Goal: Task Accomplishment & Management: Manage account settings

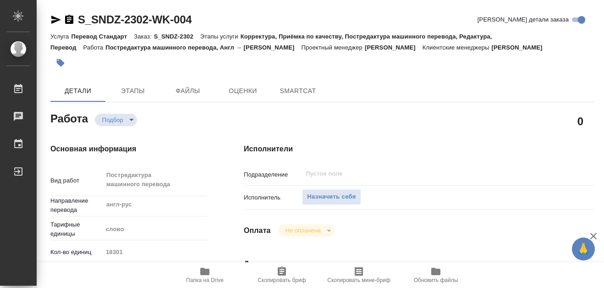
type textarea "x"
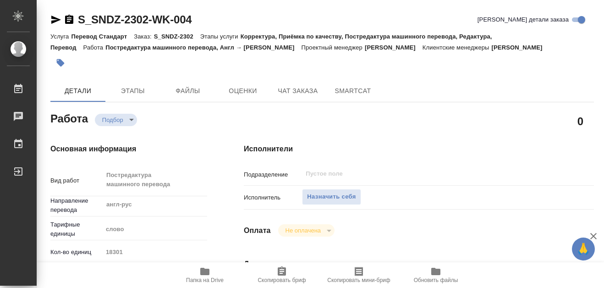
type textarea "x"
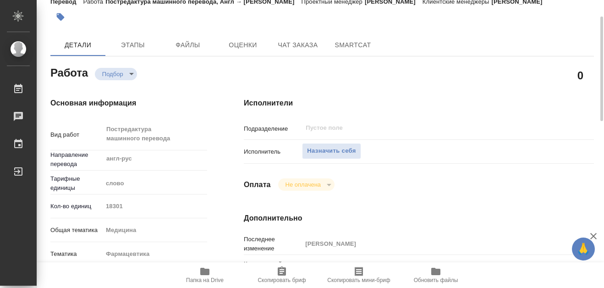
scroll to position [92, 0]
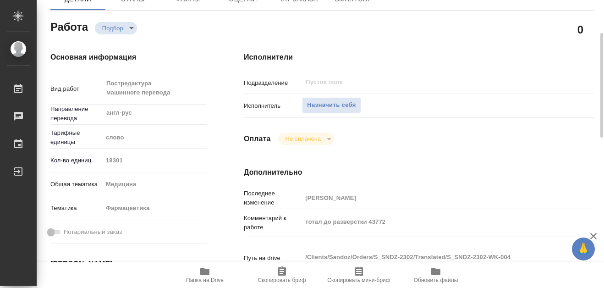
type textarea "x"
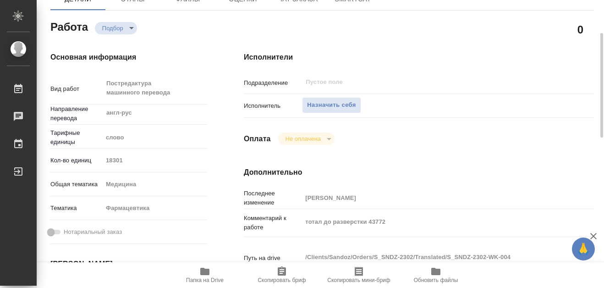
type textarea "x"
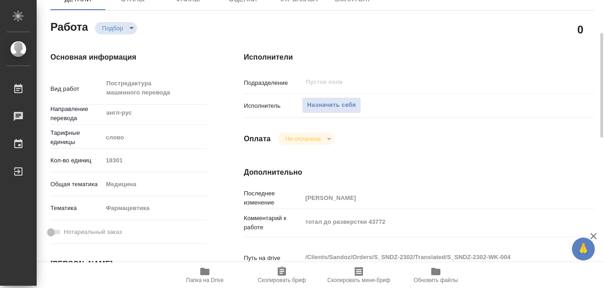
scroll to position [0, 0]
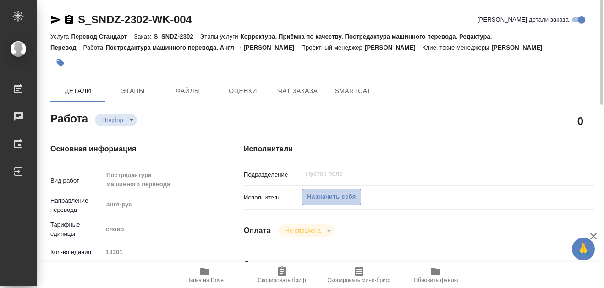
click at [338, 201] on span "Назначить себя" at bounding box center [331, 197] width 49 height 11
type textarea "x"
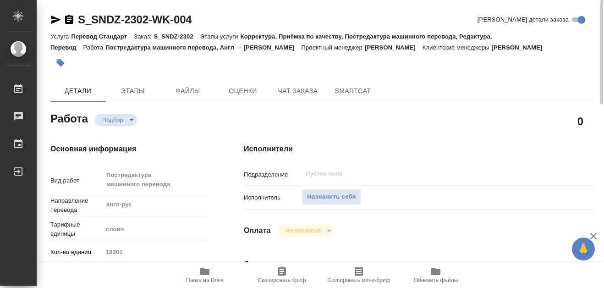
type textarea "x"
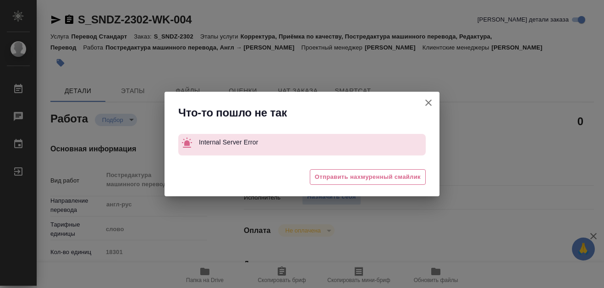
click at [427, 102] on icon "button" at bounding box center [428, 102] width 6 height 6
type textarea "x"
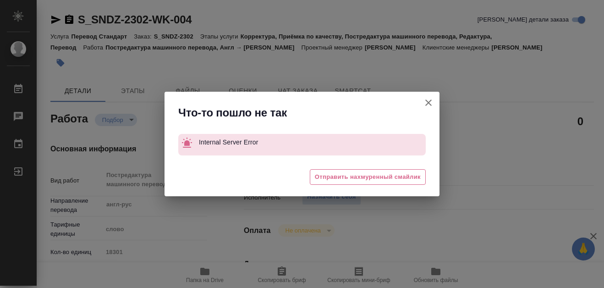
type textarea "x"
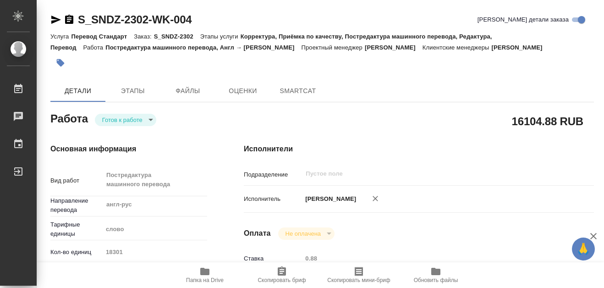
type textarea "x"
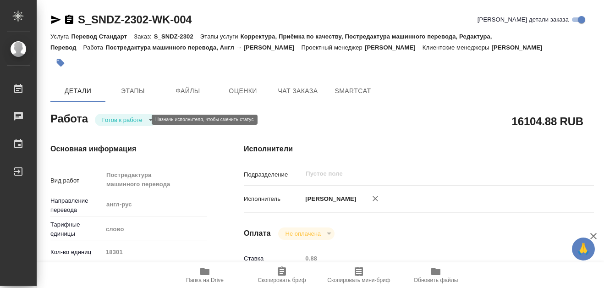
type textarea "x"
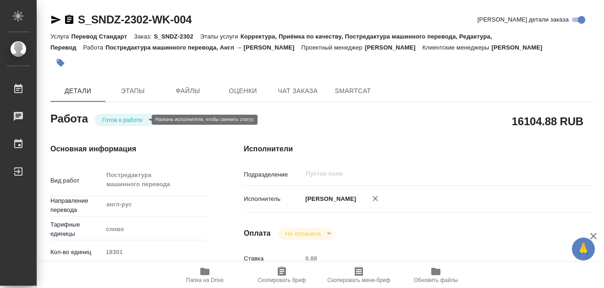
type textarea "x"
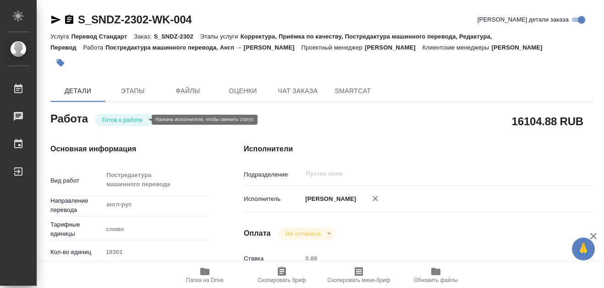
type textarea "x"
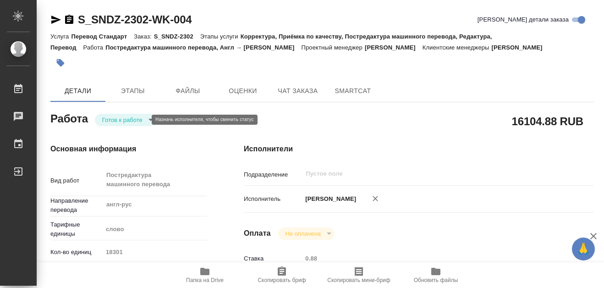
type textarea "x"
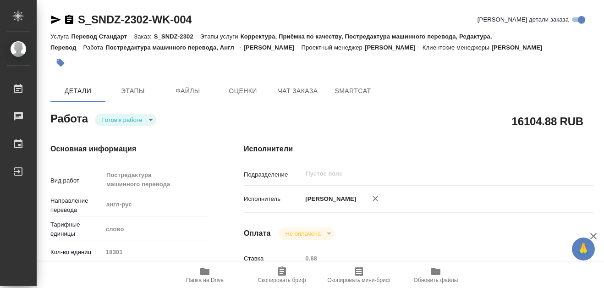
scroll to position [46, 0]
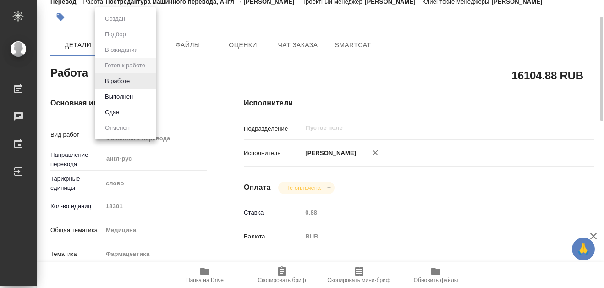
click at [151, 73] on body "🙏 .cls-1 fill:#fff; AWATERA [PERSON_NAME] 0 Чаты График Выйти S_SNDZ-2302-WK-00…" at bounding box center [302, 144] width 604 height 288
click at [129, 83] on button "В работе" at bounding box center [117, 81] width 30 height 10
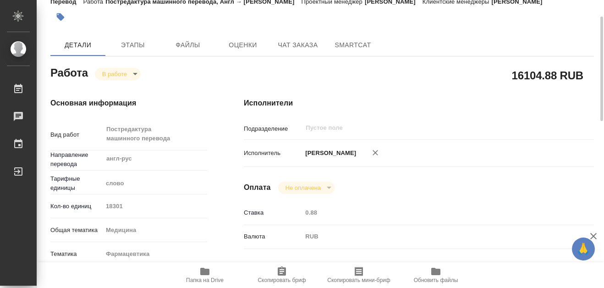
type textarea "x"
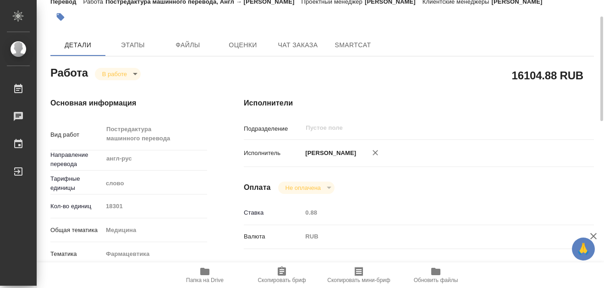
type textarea "x"
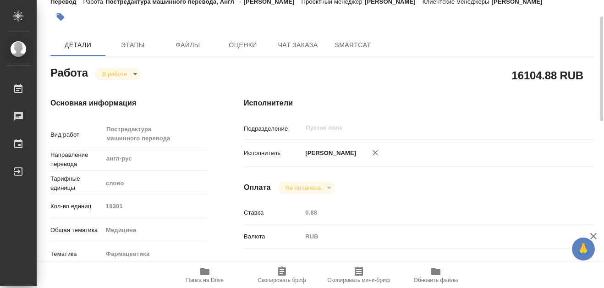
type textarea "x"
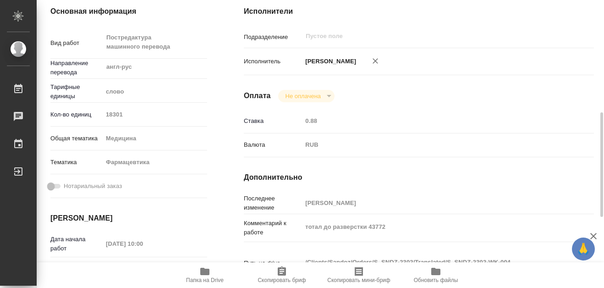
scroll to position [183, 0]
